Goal: Transaction & Acquisition: Purchase product/service

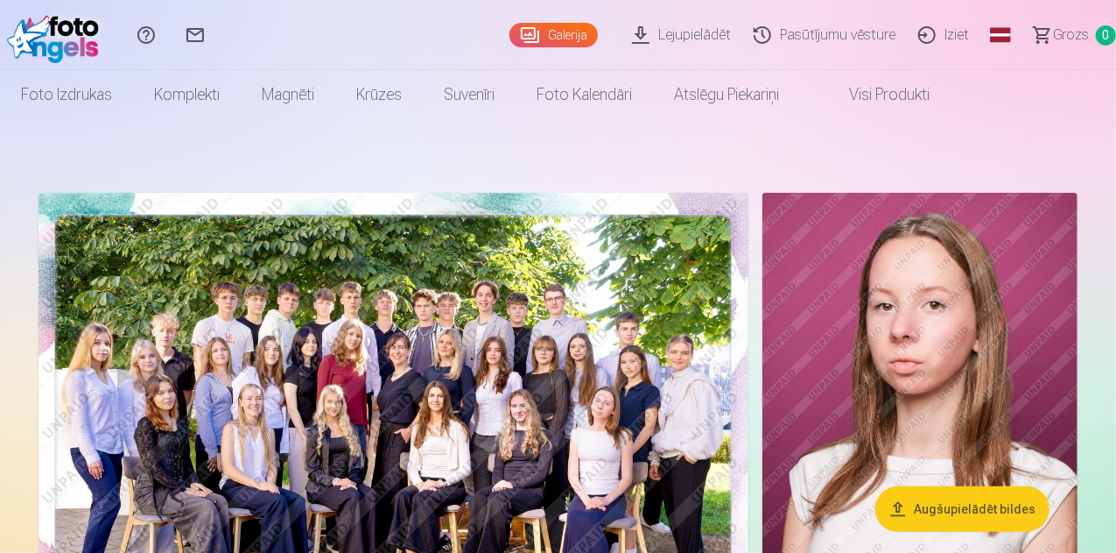
click at [475, 283] on img at bounding box center [394, 430] width 710 height 474
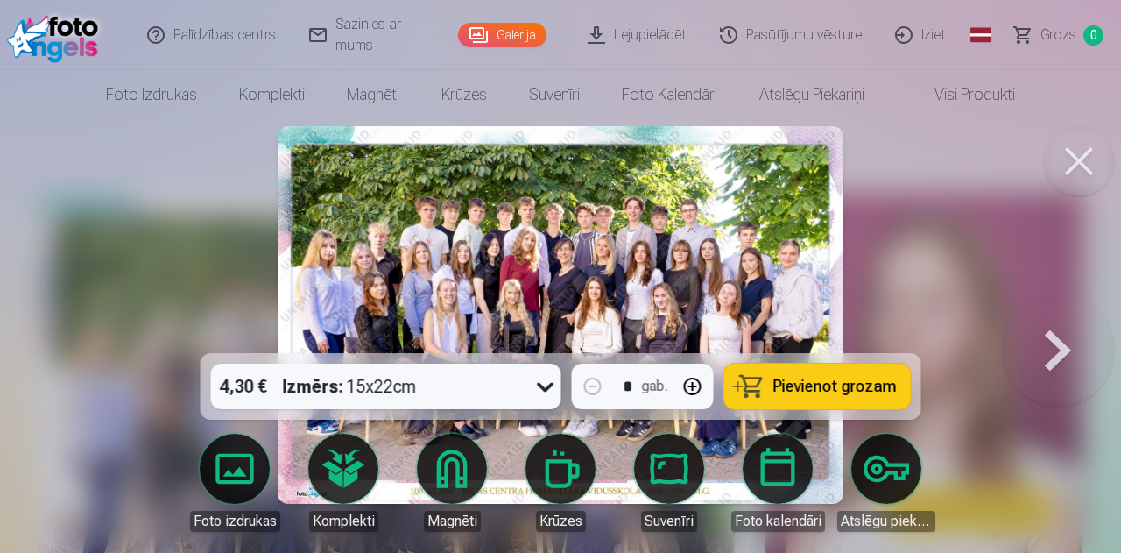
click at [811, 379] on span "Pievienot grozam" at bounding box center [834, 386] width 123 height 16
click at [1056, 335] on button at bounding box center [1058, 314] width 112 height 41
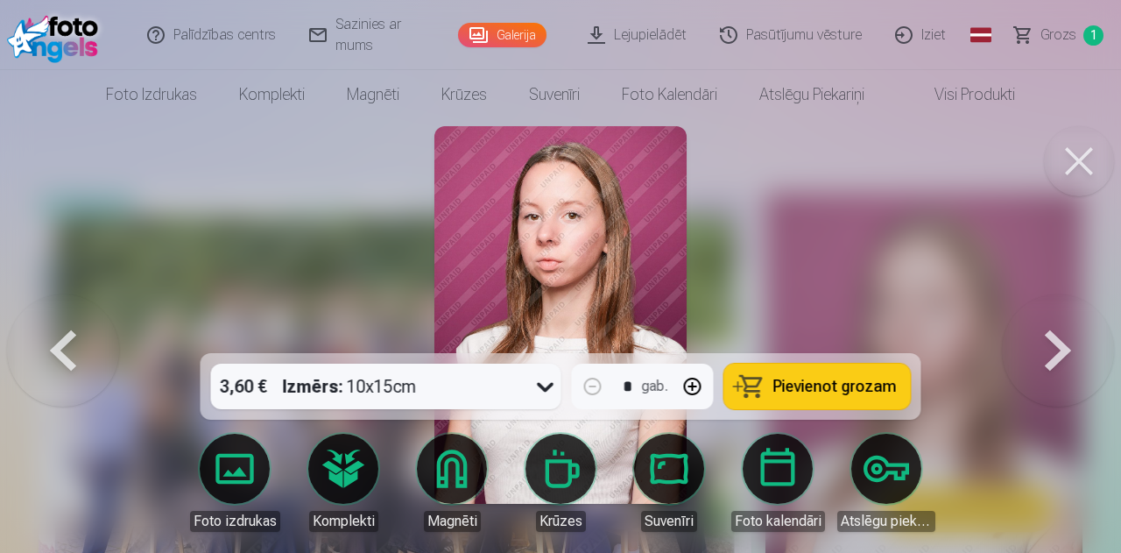
click at [1055, 335] on button at bounding box center [1058, 314] width 112 height 41
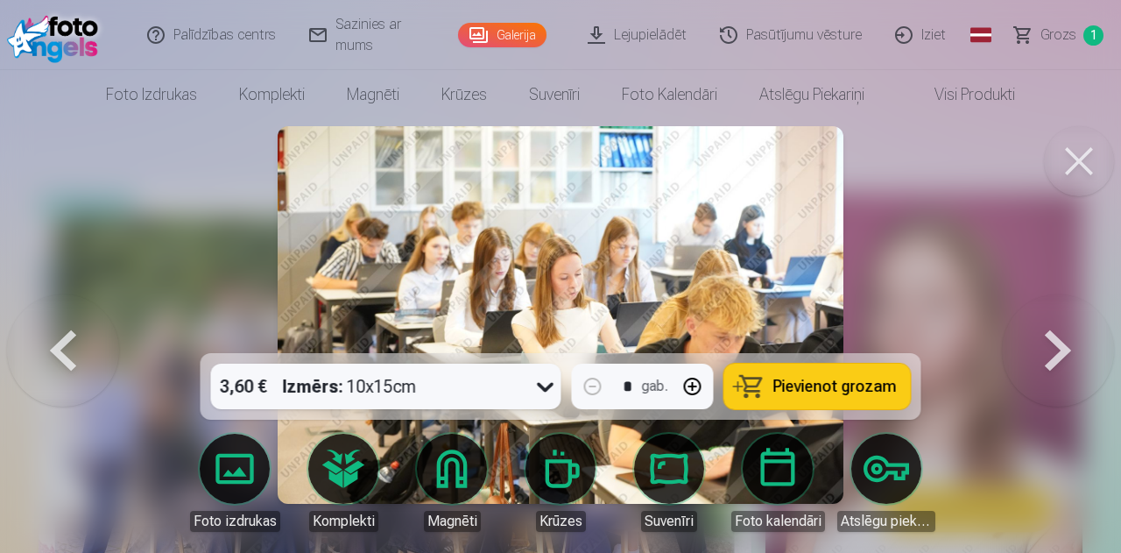
click at [58, 335] on button at bounding box center [63, 314] width 112 height 41
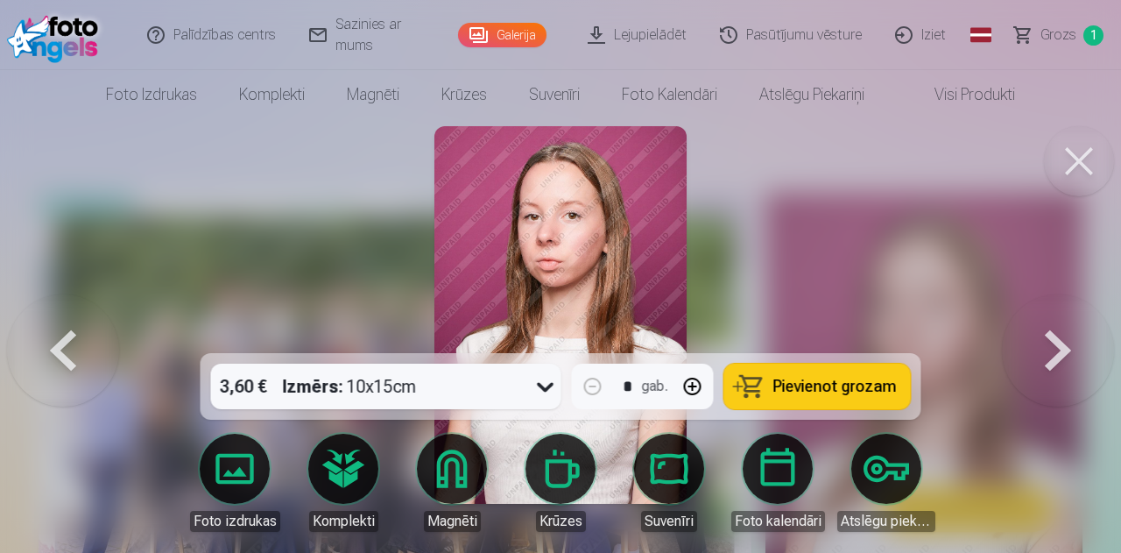
click at [65, 335] on button at bounding box center [63, 314] width 112 height 41
